Goal: Task Accomplishment & Management: Manage account settings

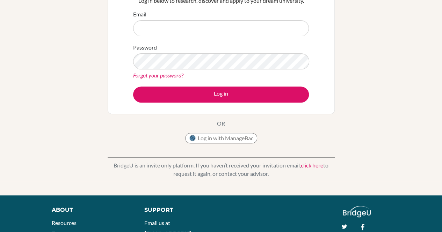
scroll to position [69, 0]
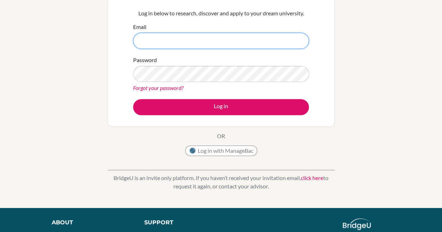
click at [260, 43] on input "Email" at bounding box center [221, 41] width 176 height 16
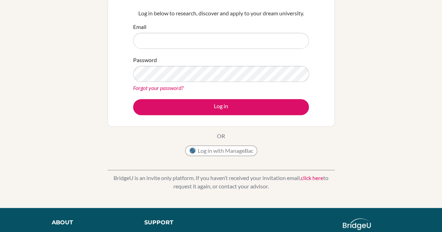
click at [238, 157] on div "Log in with ManageBac" at bounding box center [221, 153] width 72 height 14
click at [239, 152] on button "Log in with ManageBac" at bounding box center [221, 151] width 72 height 10
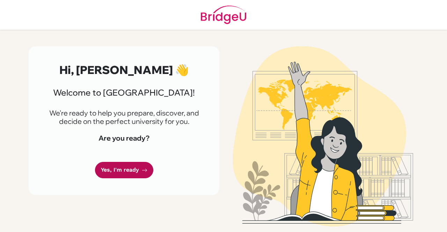
click at [134, 167] on link "Yes, I'm ready" at bounding box center [124, 170] width 58 height 16
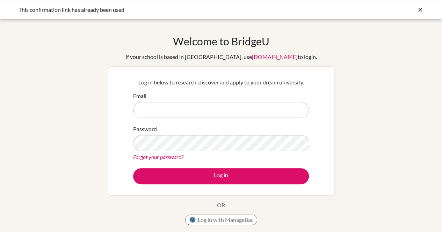
click at [225, 101] on div "Email" at bounding box center [221, 105] width 176 height 26
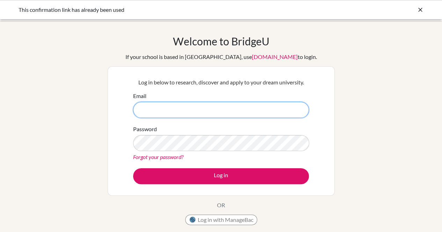
click at [221, 111] on input "Email" at bounding box center [221, 110] width 176 height 16
type input "G"
type input "DIAB240099@diabstudents.com"
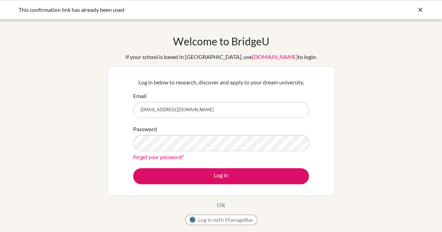
click at [168, 158] on link "Forgot your password?" at bounding box center [158, 157] width 50 height 7
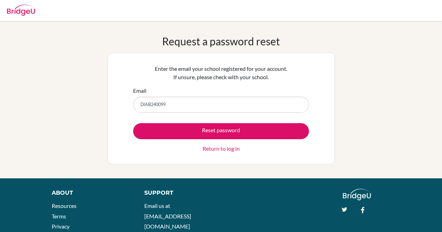
click at [133, 123] on button "Reset password" at bounding box center [221, 131] width 176 height 16
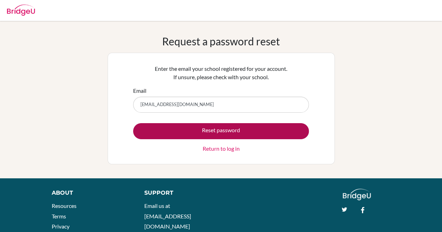
type input "DIAB240099@diabstudents.com"
click at [191, 128] on button "Reset password" at bounding box center [221, 131] width 176 height 16
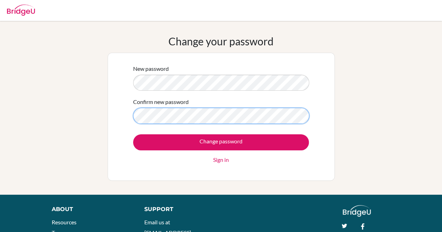
click at [133, 134] on input "Change password" at bounding box center [221, 142] width 176 height 16
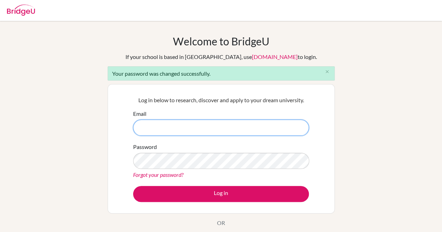
click at [202, 128] on input "Email" at bounding box center [221, 128] width 176 height 16
type input "[EMAIL_ADDRESS][DOMAIN_NAME]"
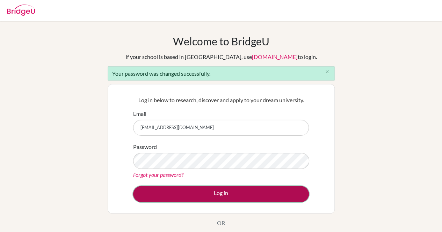
click at [244, 193] on button "Log in" at bounding box center [221, 194] width 176 height 16
